Goal: Transaction & Acquisition: Purchase product/service

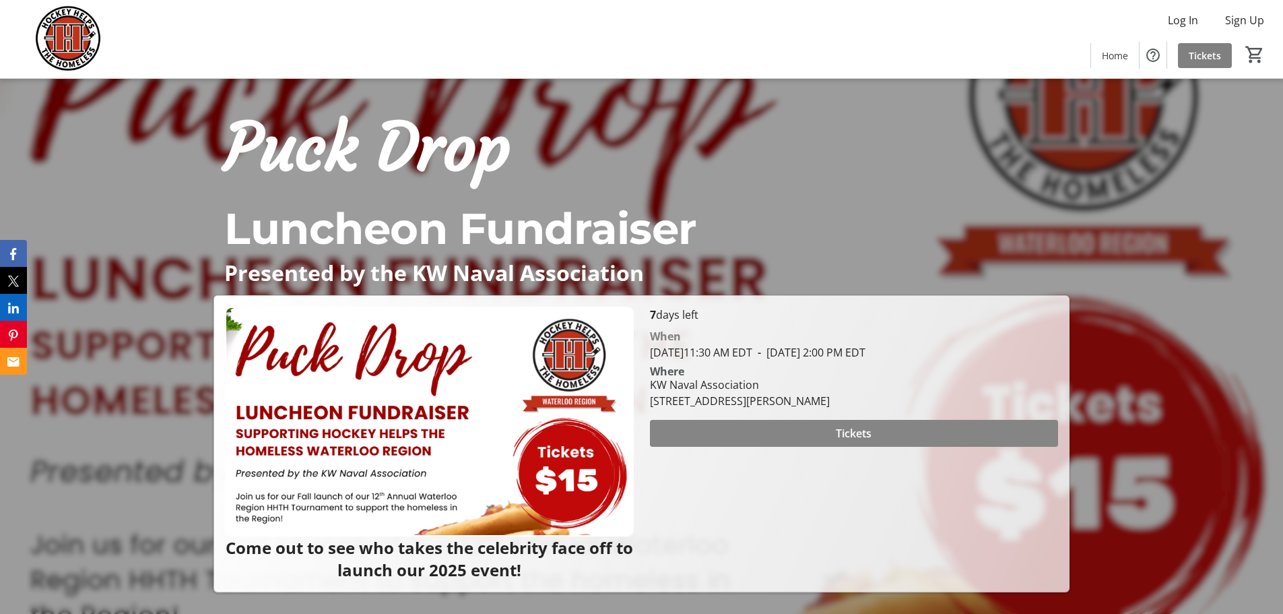
click at [831, 430] on span at bounding box center [854, 433] width 408 height 32
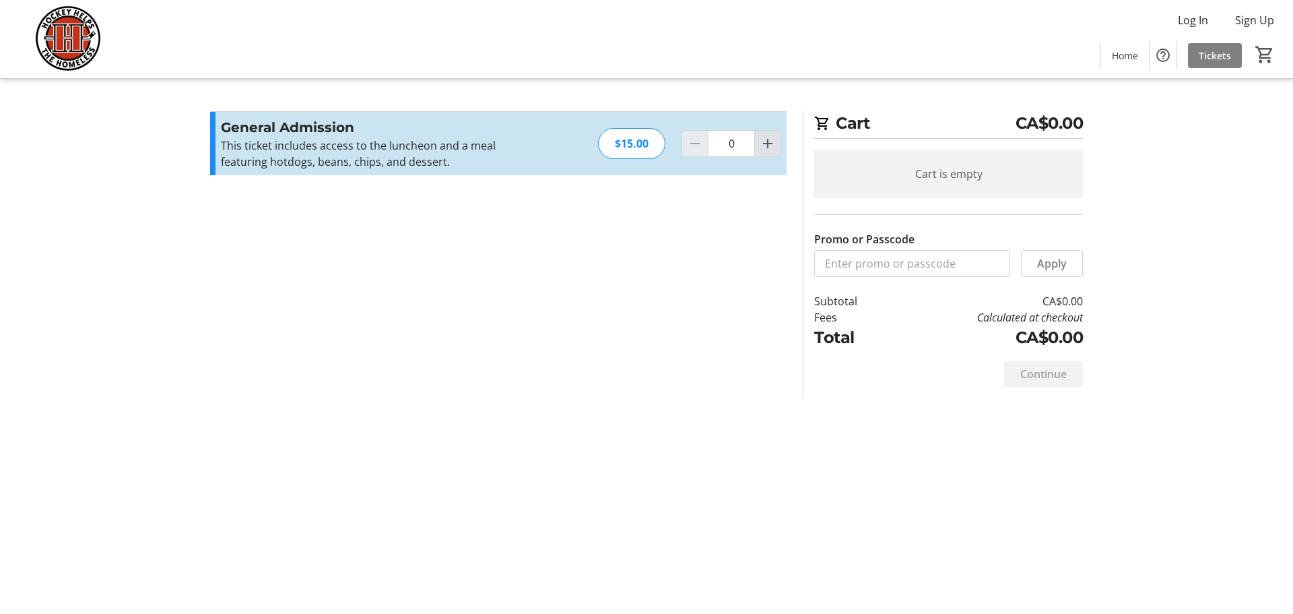
click at [777, 150] on span "Increment by one" at bounding box center [768, 144] width 26 height 26
type input "1"
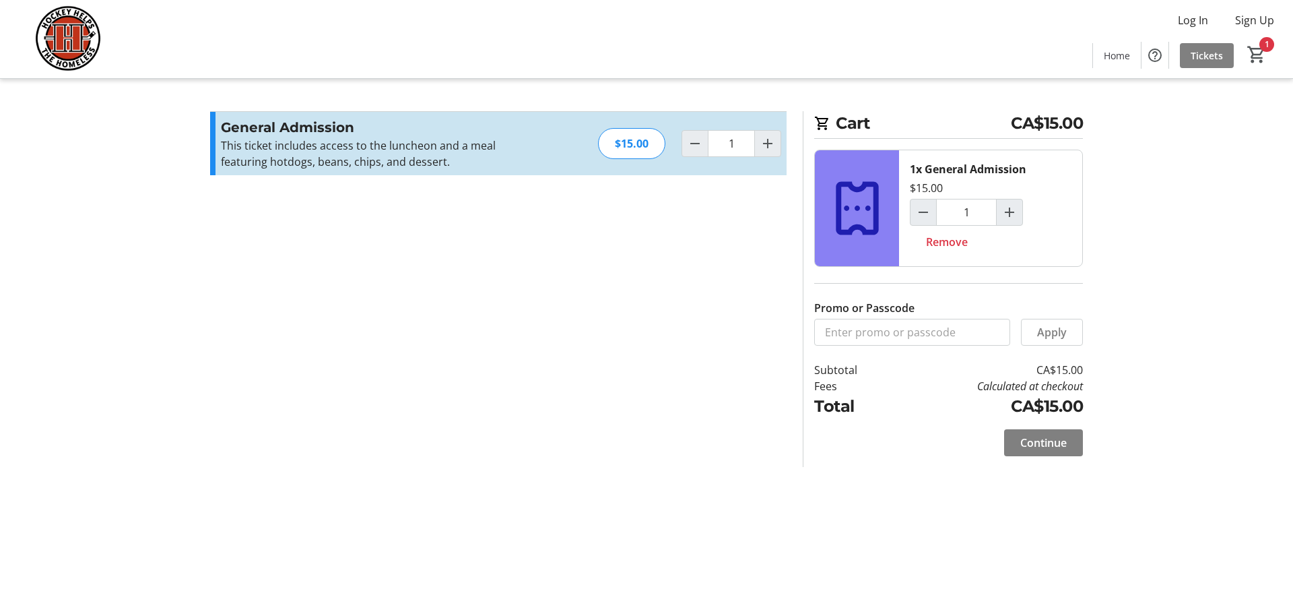
click at [1050, 441] on span "Continue" at bounding box center [1043, 442] width 46 height 16
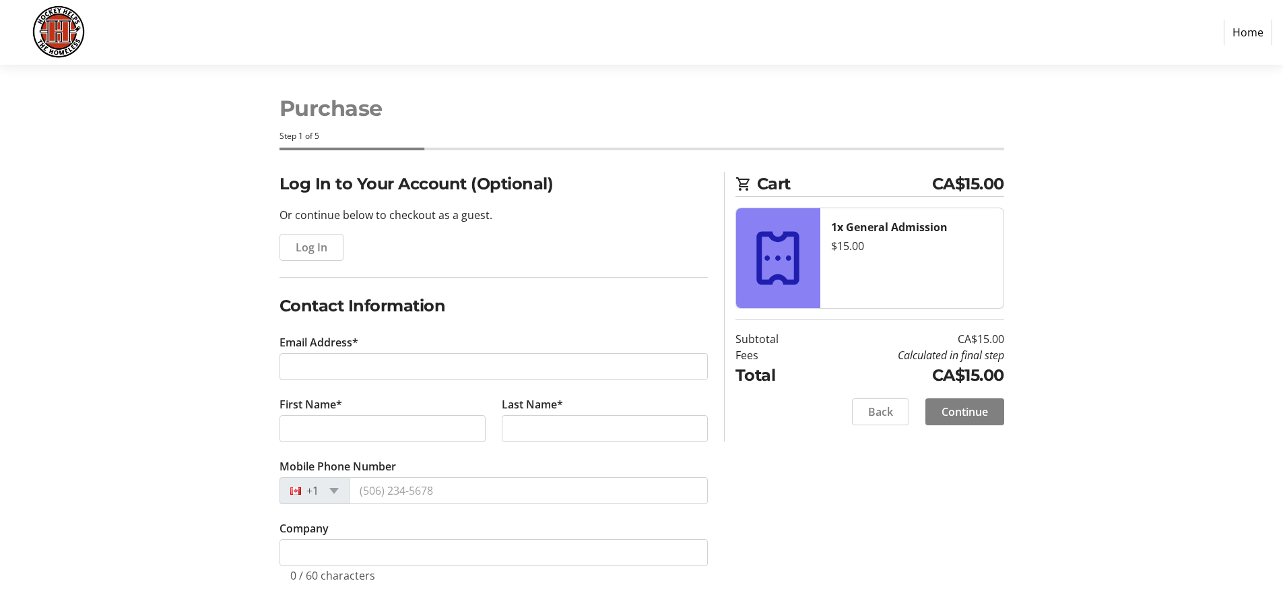
scroll to position [5, 0]
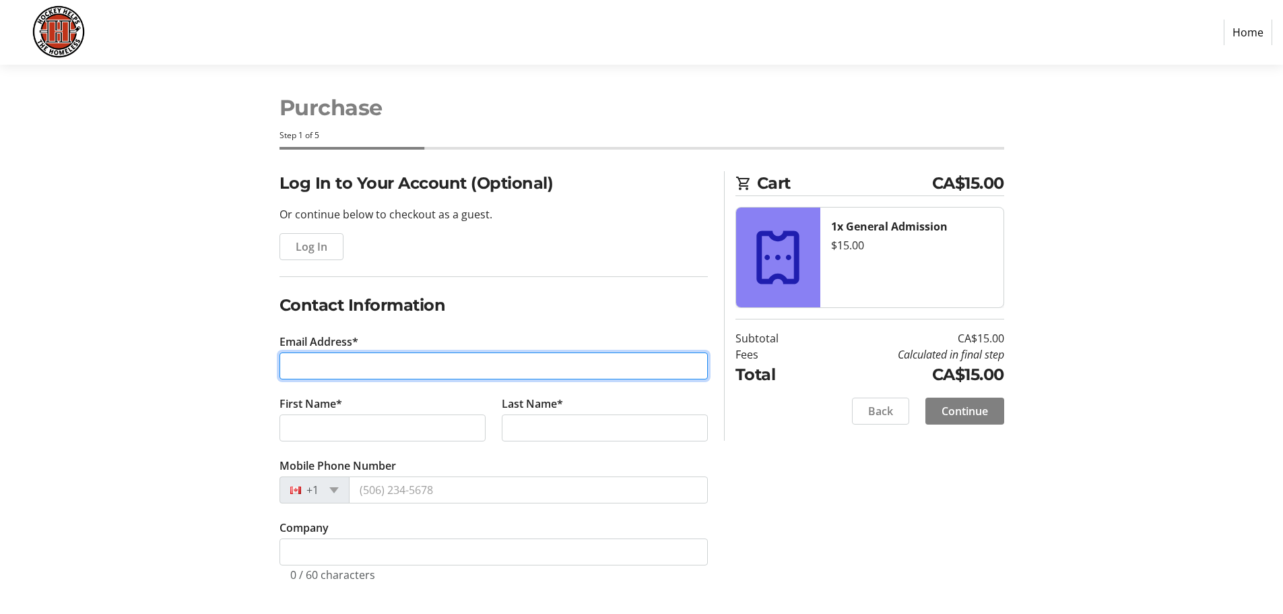
click at [397, 364] on input "Email Address*" at bounding box center [494, 365] width 428 height 27
type input "[EMAIL_ADDRESS][DOMAIN_NAME]"
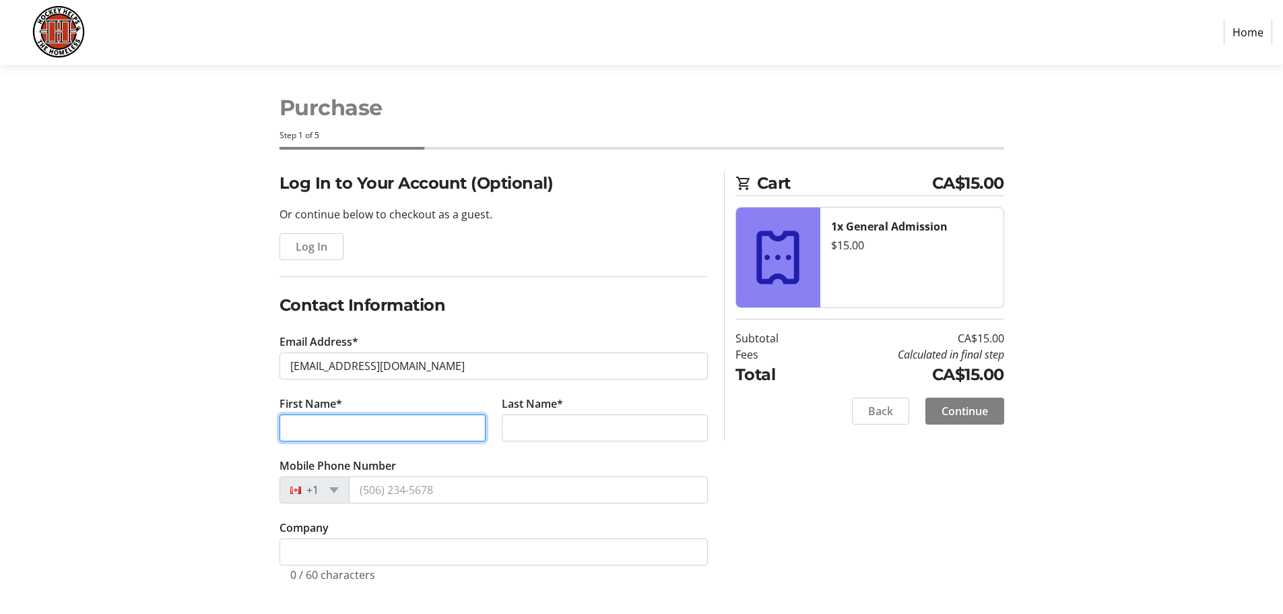
click at [399, 441] on input "First Name*" at bounding box center [383, 427] width 206 height 27
type input "Aislinn"
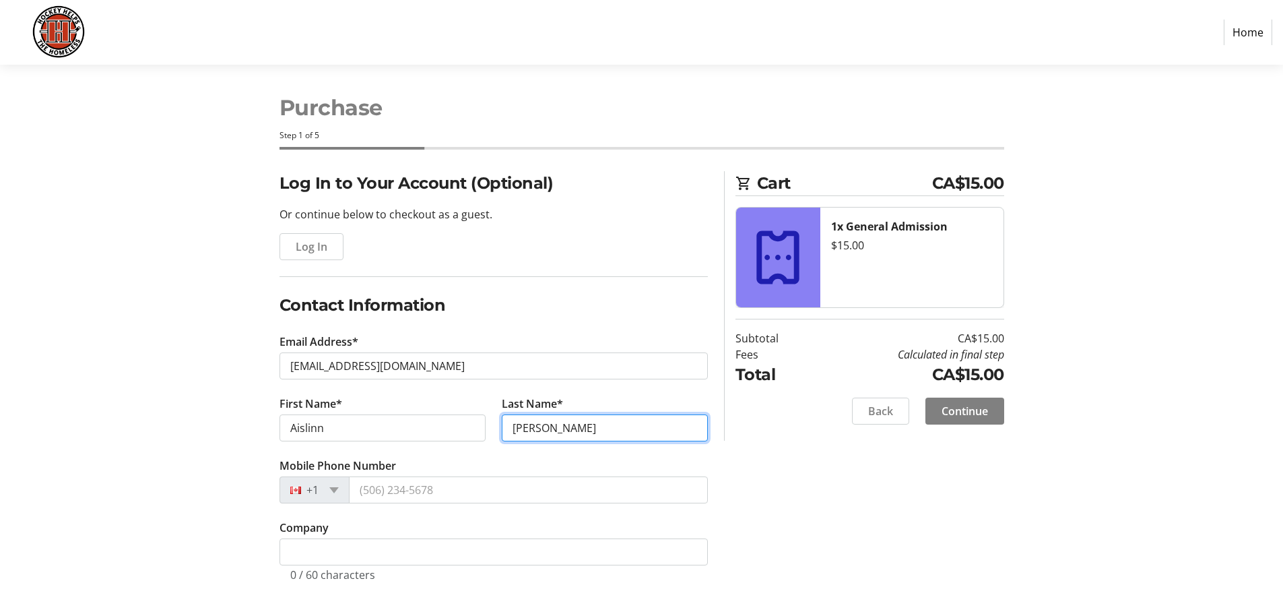
type input "[PERSON_NAME]"
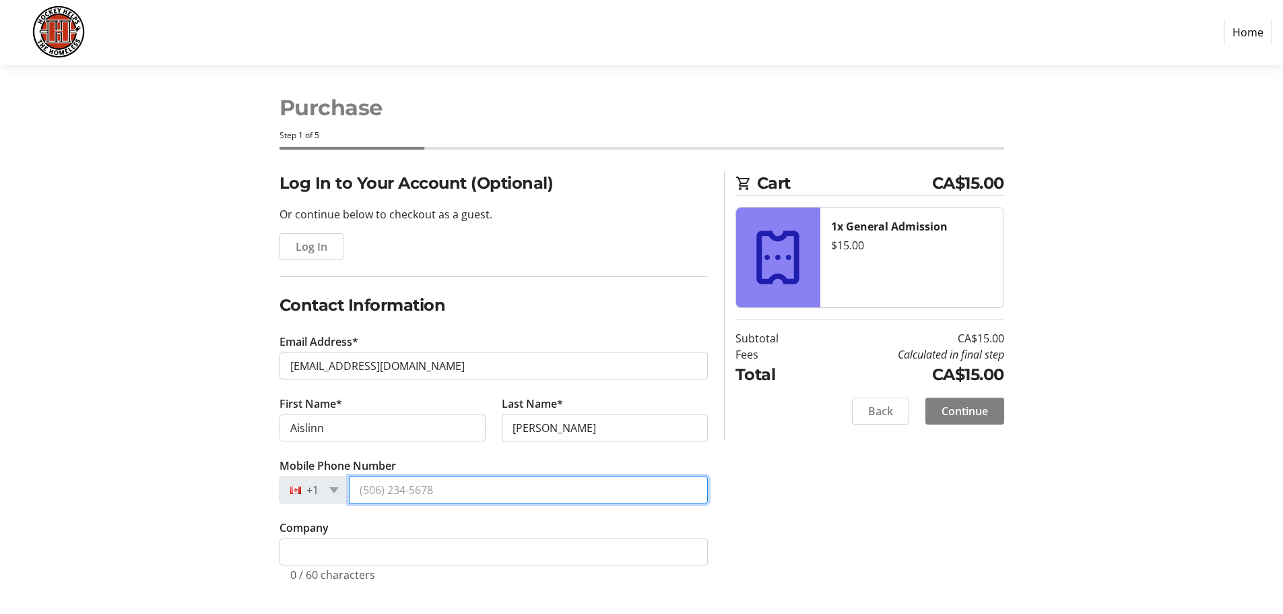
click at [379, 496] on input "Mobile Phone Number" at bounding box center [528, 489] width 359 height 27
type input "[PHONE_NUMBER]"
click at [214, 514] on div "Log In to Your Account (Optional) Or continue below to checkout as a guest. Log…" at bounding box center [641, 392] width 889 height 443
click at [387, 492] on input "[PHONE_NUMBER]" at bounding box center [528, 489] width 359 height 27
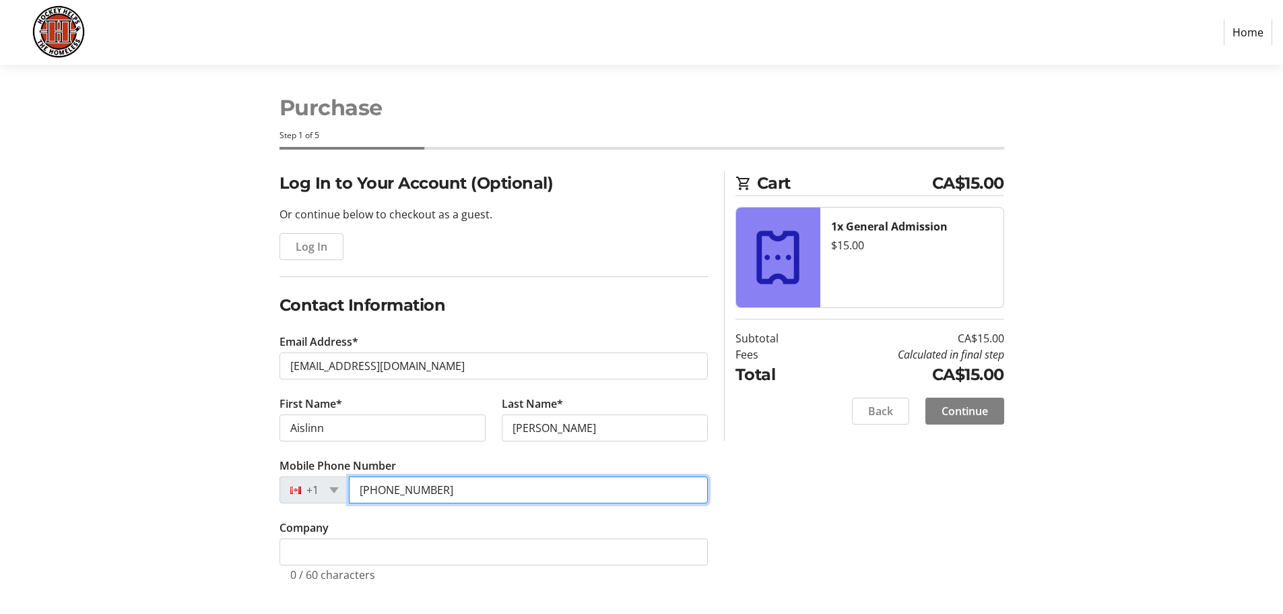
click at [387, 492] on input "[PHONE_NUMBER]" at bounding box center [528, 489] width 359 height 27
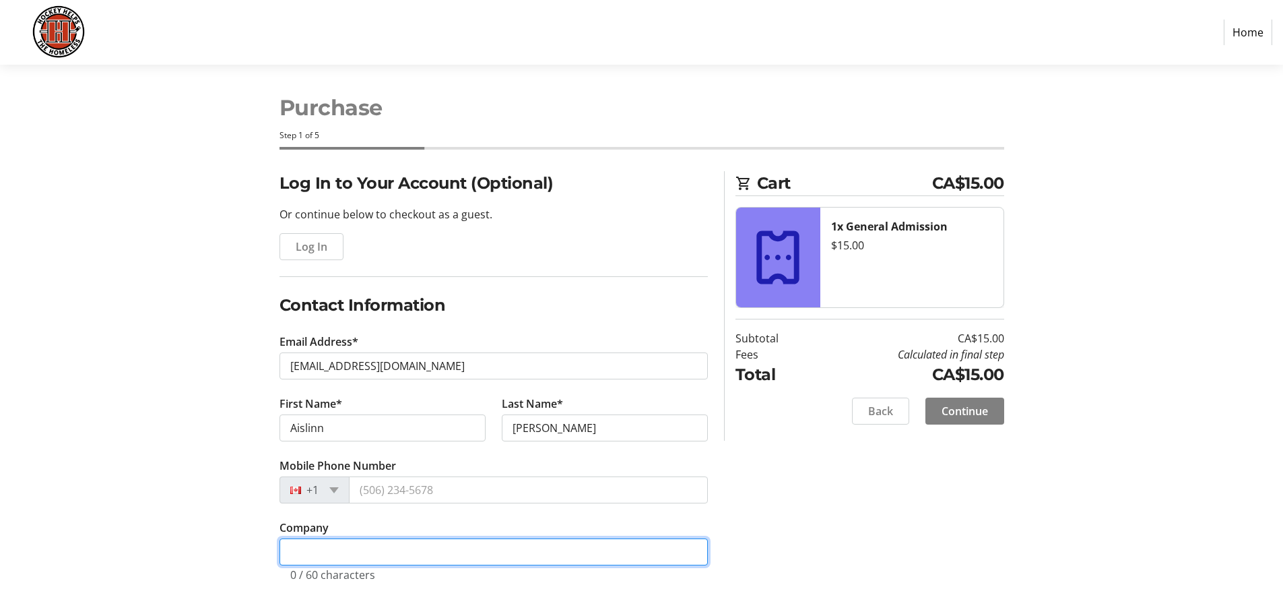
click at [322, 562] on input "Company" at bounding box center [494, 551] width 428 height 27
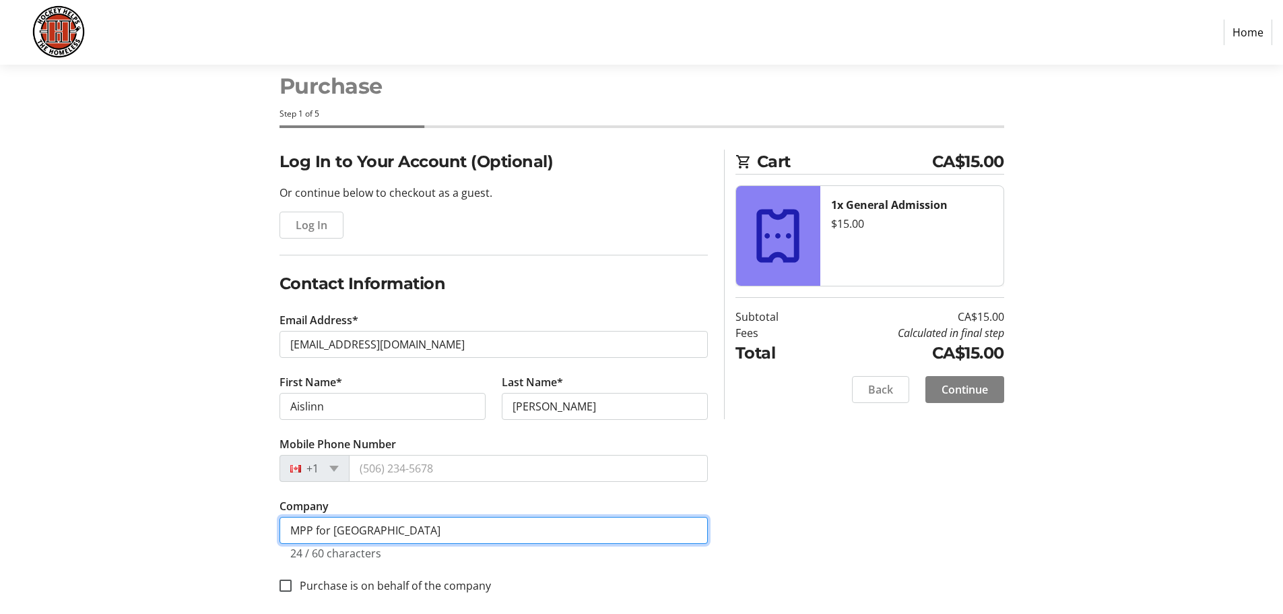
scroll to position [39, 0]
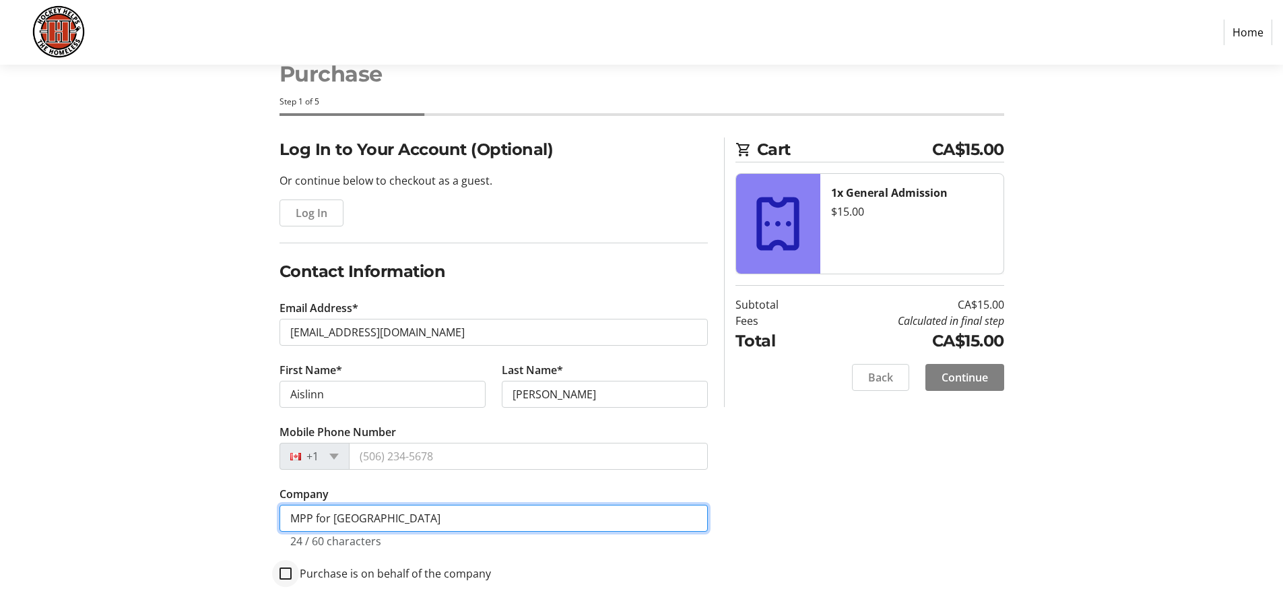
type input "MPP for [GEOGRAPHIC_DATA]"
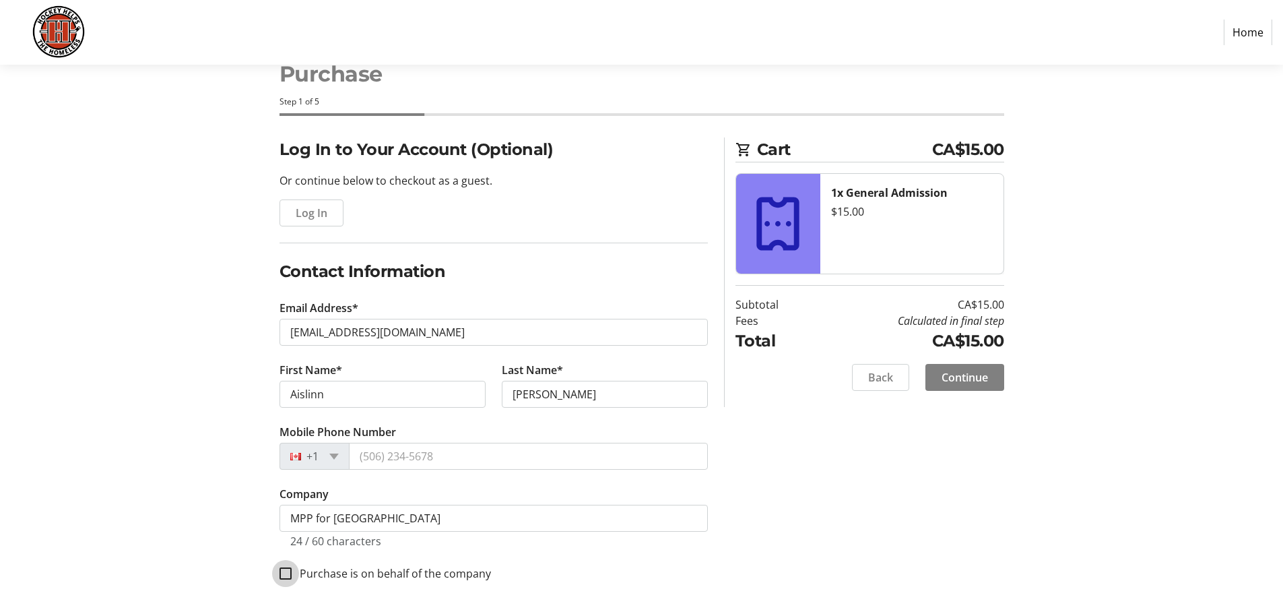
click at [282, 576] on input "Purchase is on behalf of the company" at bounding box center [286, 573] width 12 height 12
checkbox input "true"
click at [964, 388] on span at bounding box center [964, 377] width 79 height 32
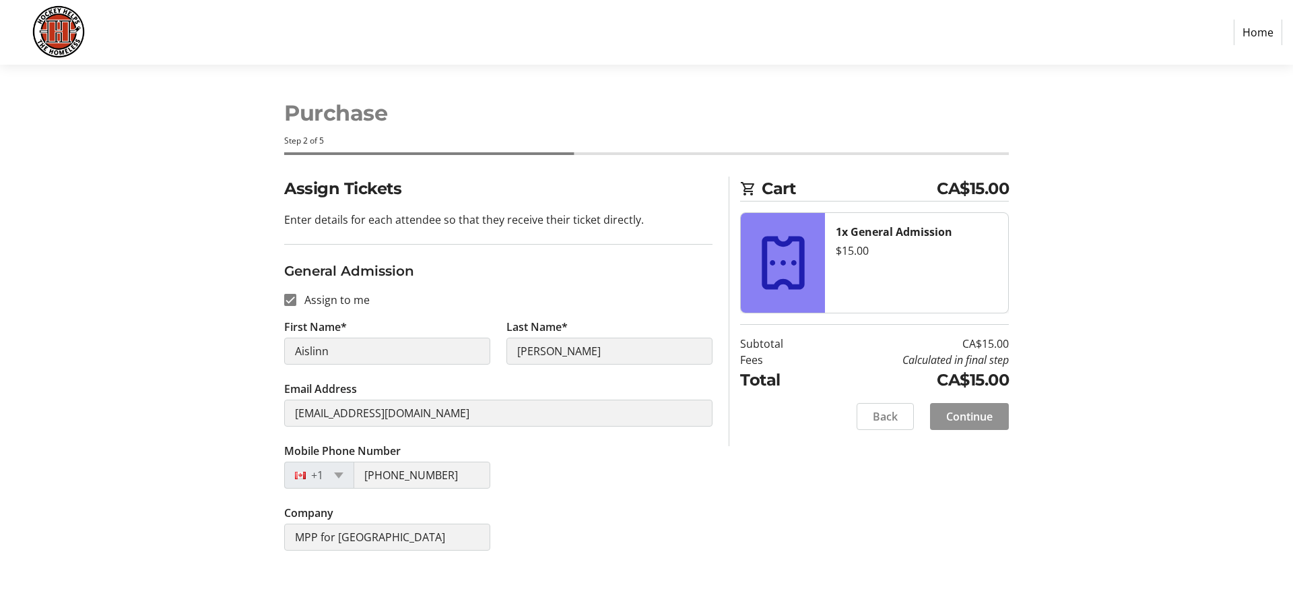
click at [956, 418] on span "Continue" at bounding box center [969, 416] width 46 height 16
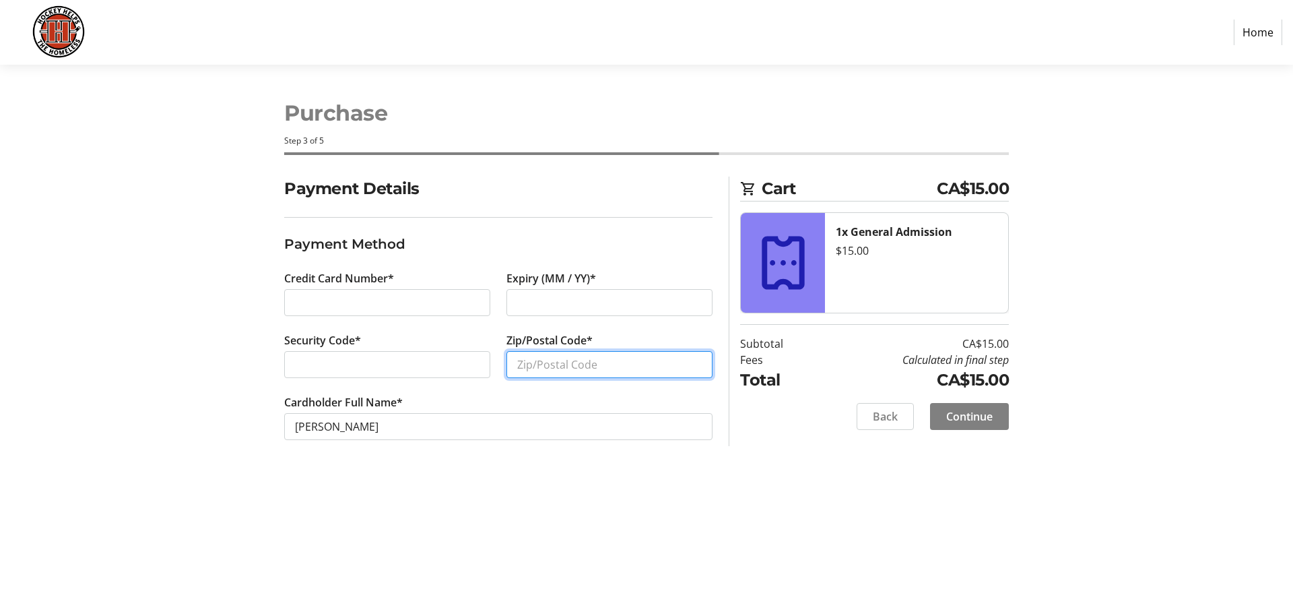
click at [618, 365] on input "Zip/Postal Code*" at bounding box center [610, 364] width 206 height 27
type input "N2M 0B5"
click at [414, 441] on tr-form-field "Cardholder Full Name* [PERSON_NAME]" at bounding box center [498, 425] width 428 height 62
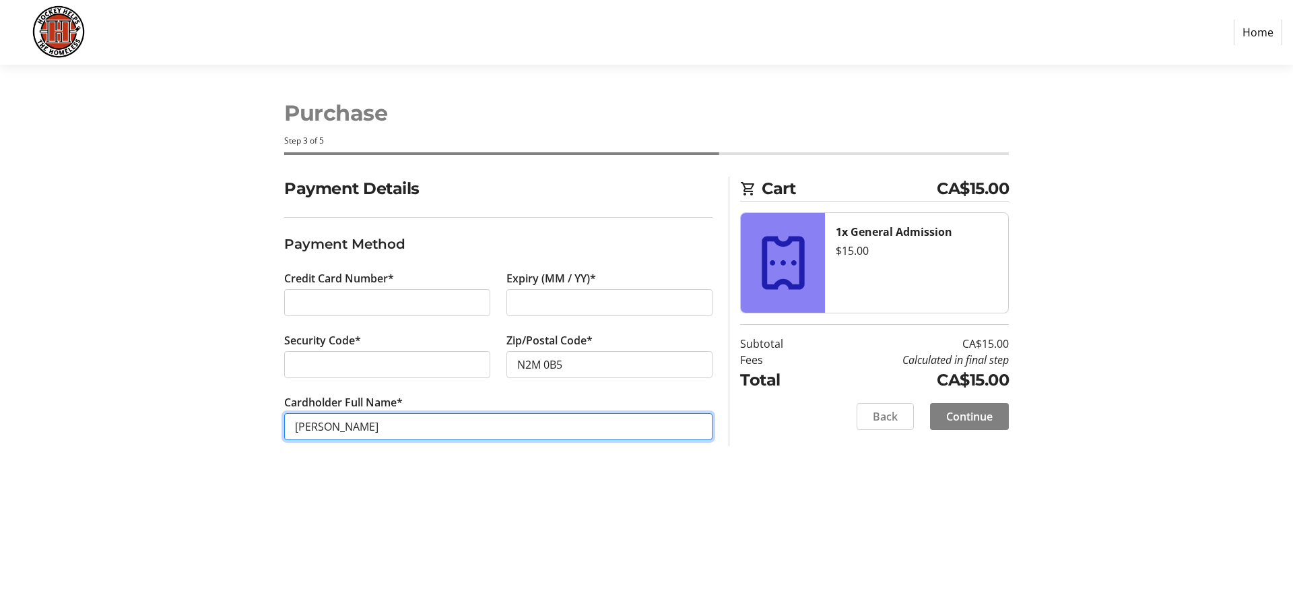
drag, startPoint x: 381, startPoint y: 429, endPoint x: 266, endPoint y: 425, distance: 115.3
click at [266, 425] on div "Payment Details Payment Method Credit Card Number* Expiry (MM / YY)* Security C…" at bounding box center [646, 324] width 889 height 296
type input "[PERSON_NAME]"
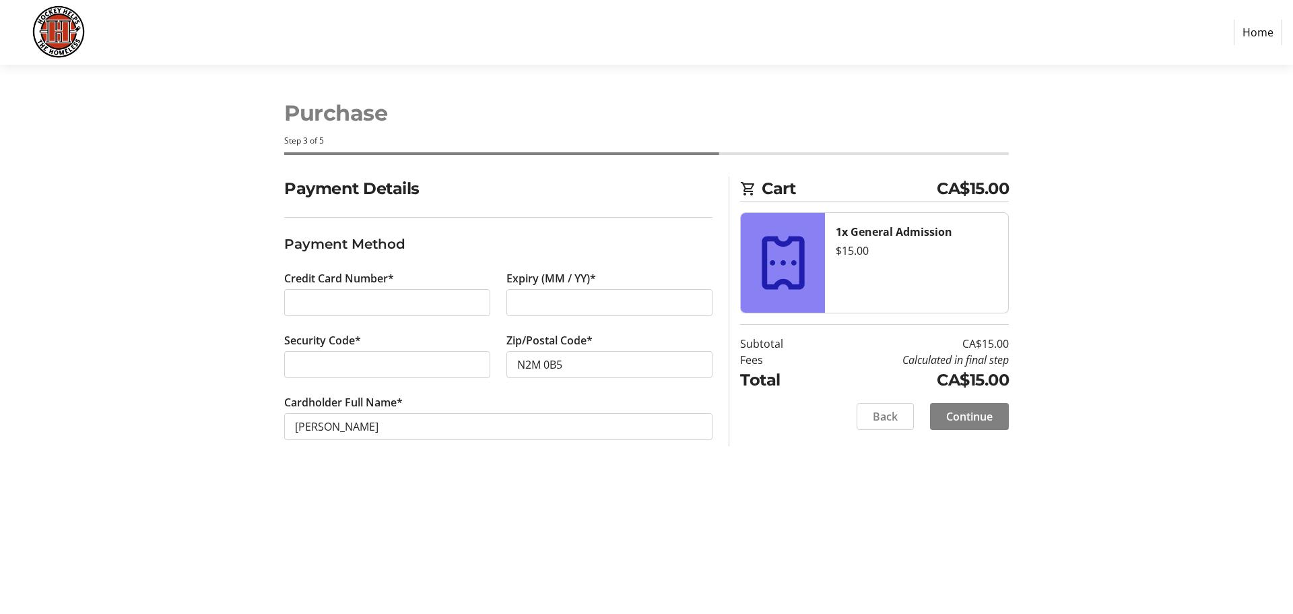
click at [647, 519] on div "Purchase Step 3 of 5 Cart CA$15.00 1x General Admission $15.00 Subtotal CA$15.0…" at bounding box center [646, 339] width 889 height 549
click at [954, 407] on span at bounding box center [969, 416] width 79 height 32
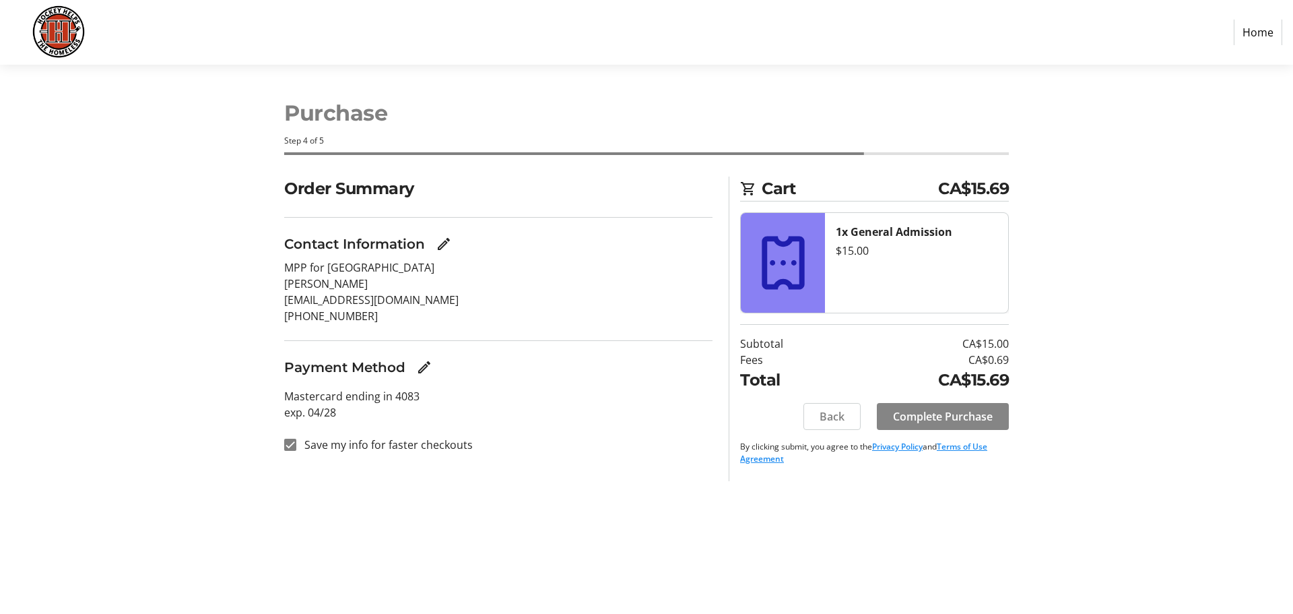
click at [938, 403] on span at bounding box center [943, 416] width 132 height 32
